Goal: Task Accomplishment & Management: Use online tool/utility

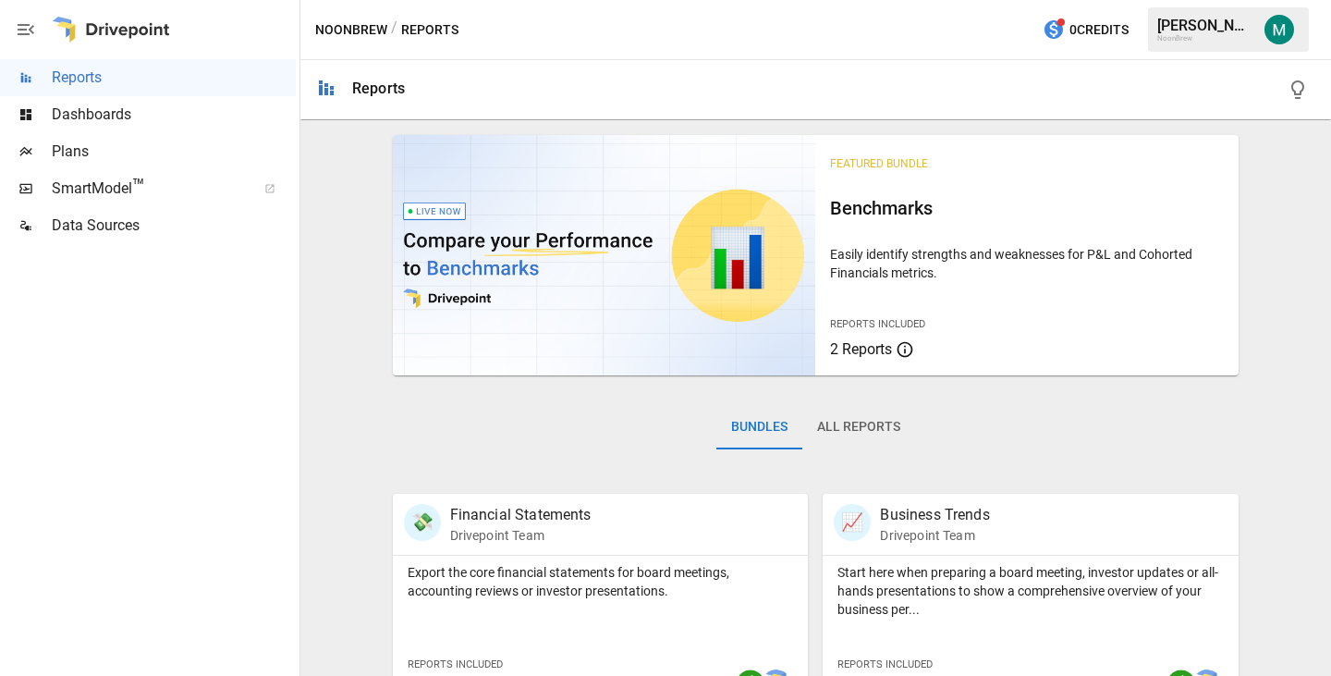
click at [142, 152] on span "Plans" at bounding box center [174, 151] width 244 height 22
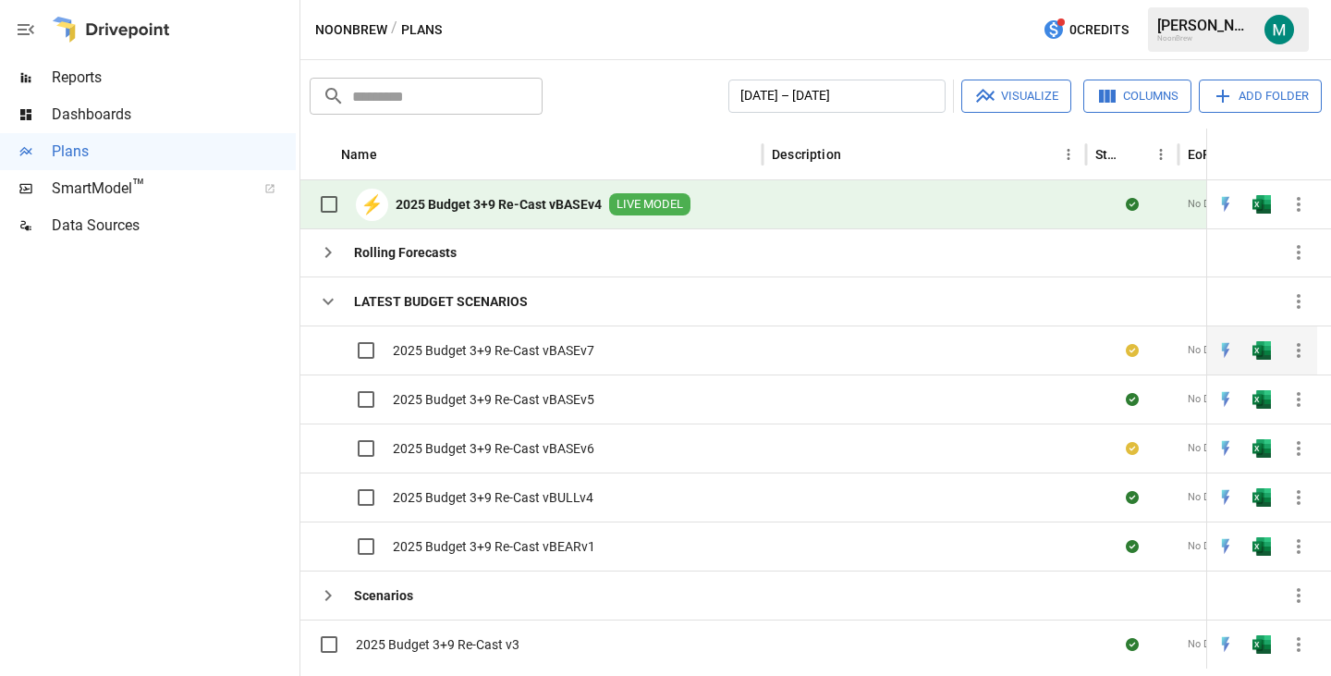
scroll to position [46, 0]
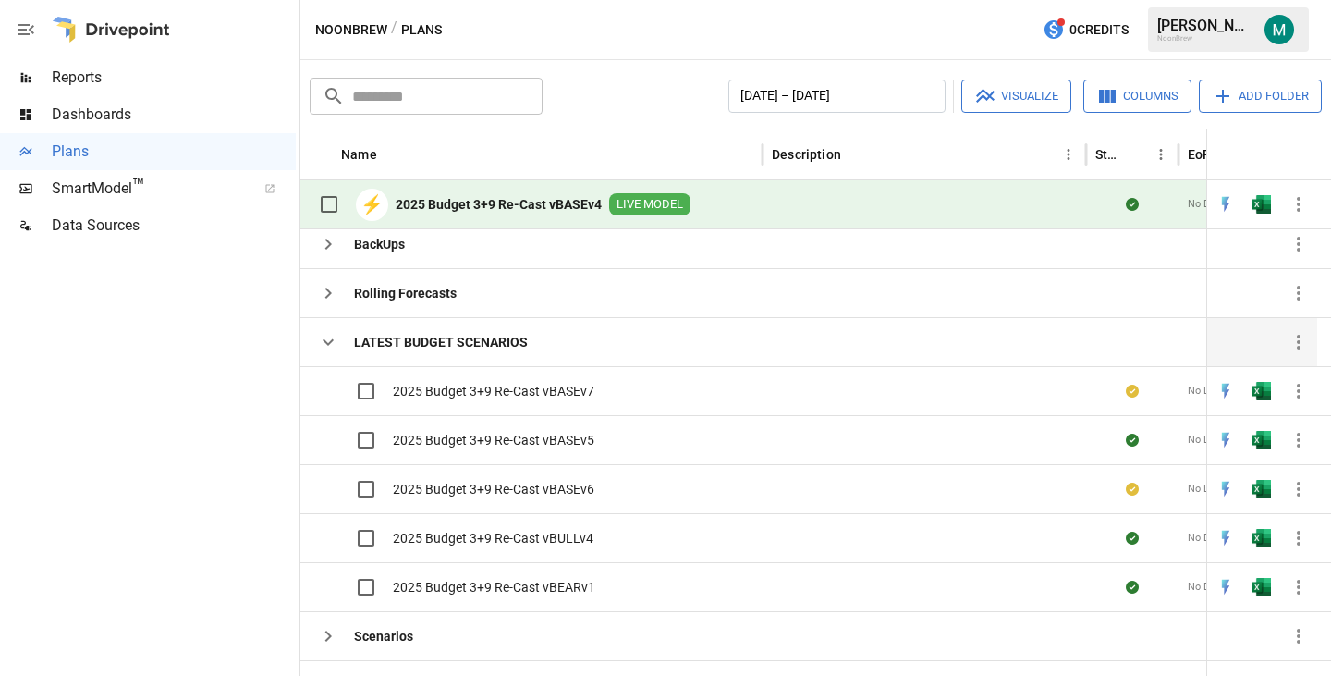
click at [331, 337] on icon "button" at bounding box center [328, 342] width 22 height 22
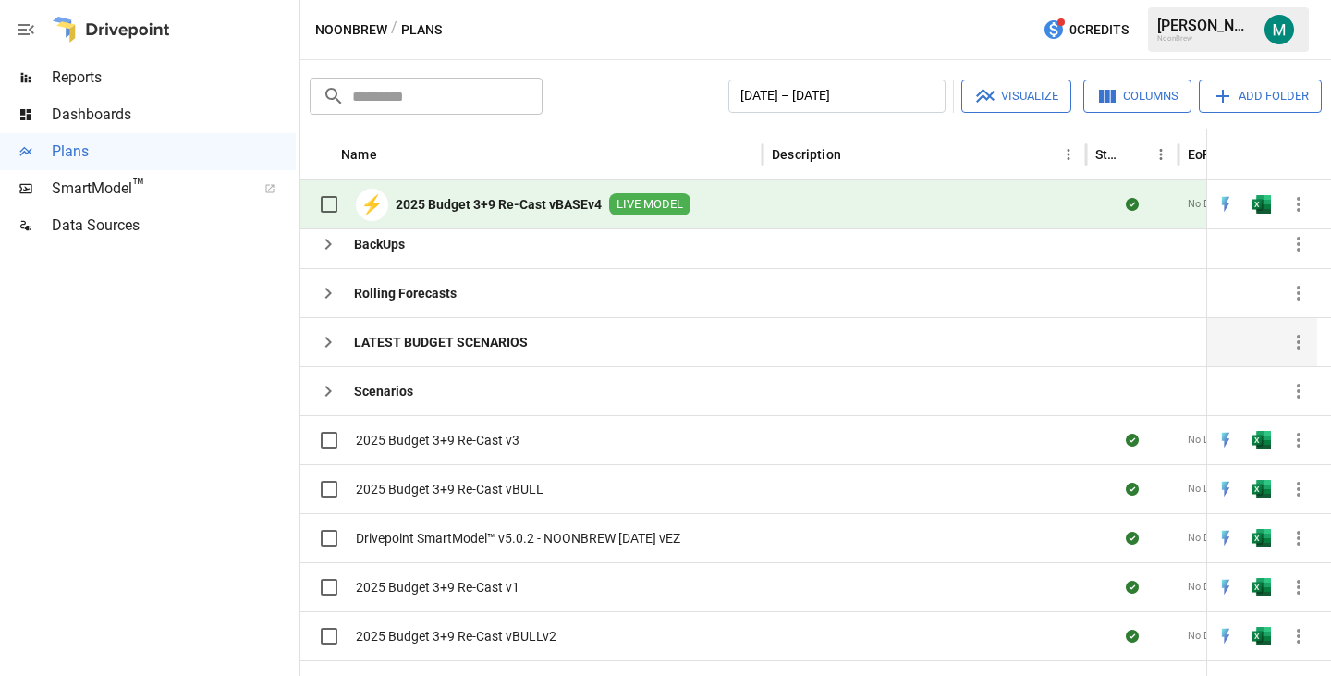
click at [331, 337] on icon "button" at bounding box center [328, 342] width 22 height 22
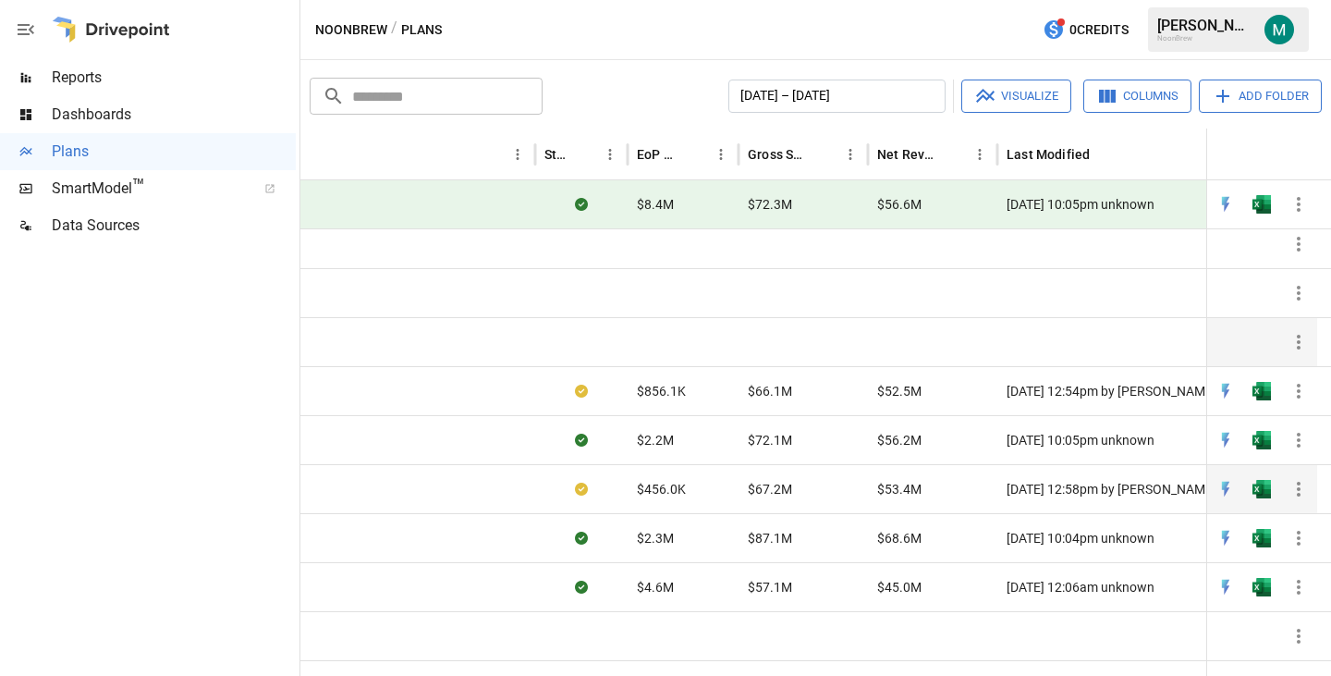
scroll to position [0, 573]
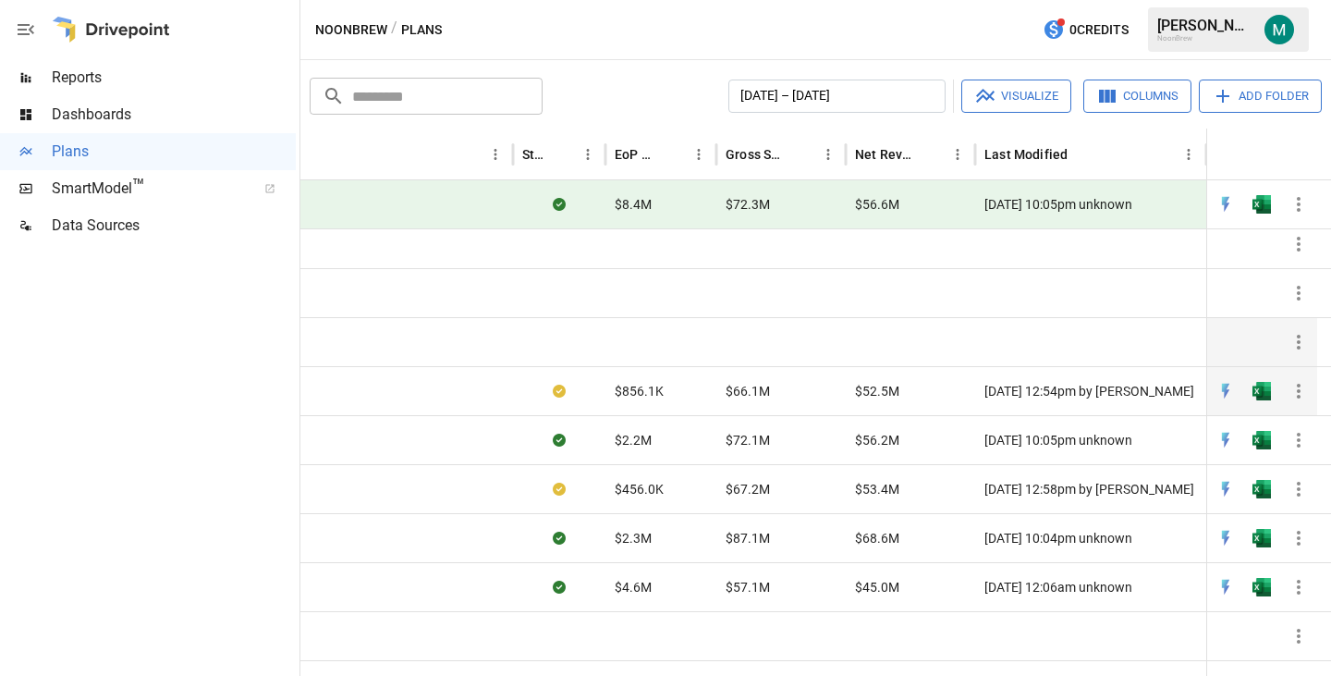
click at [1260, 388] on img "Open in Excel" at bounding box center [1261, 391] width 18 height 18
